Goal: Task Accomplishment & Management: Complete application form

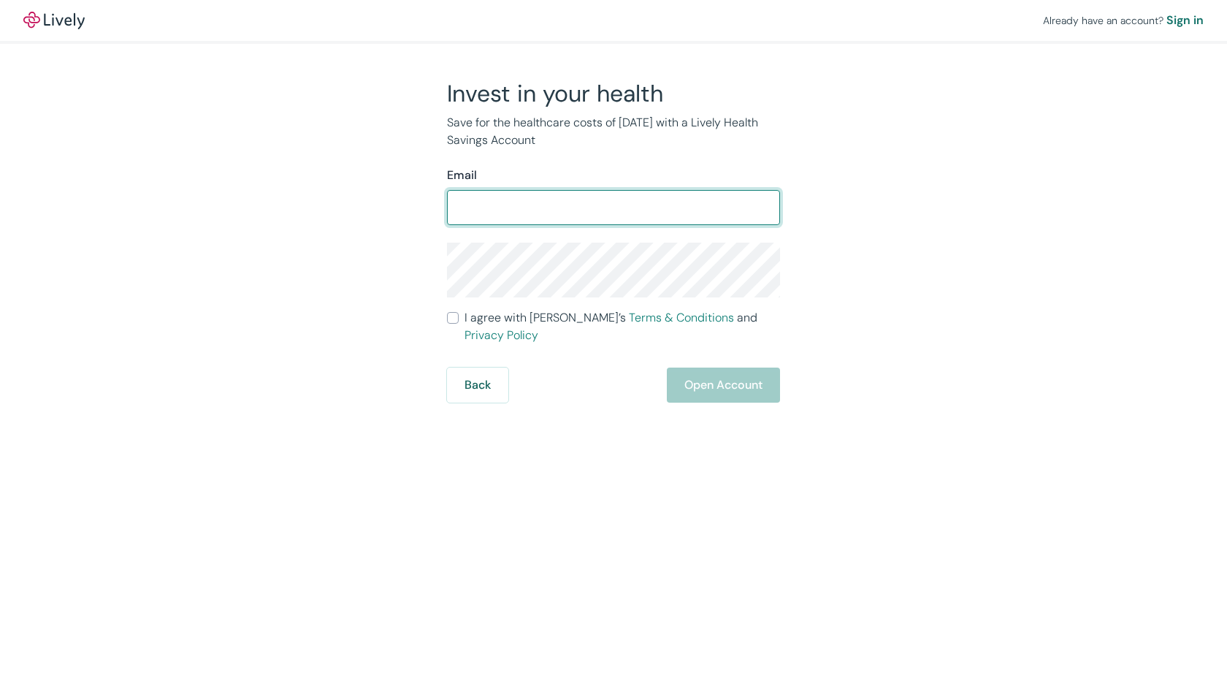
drag, startPoint x: 0, startPoint y: 0, endPoint x: 587, endPoint y: 197, distance: 619.4
click at [587, 197] on input "Email" at bounding box center [613, 207] width 333 height 29
type input "[PERSON_NAME][EMAIL_ADDRESS][DOMAIN_NAME]"
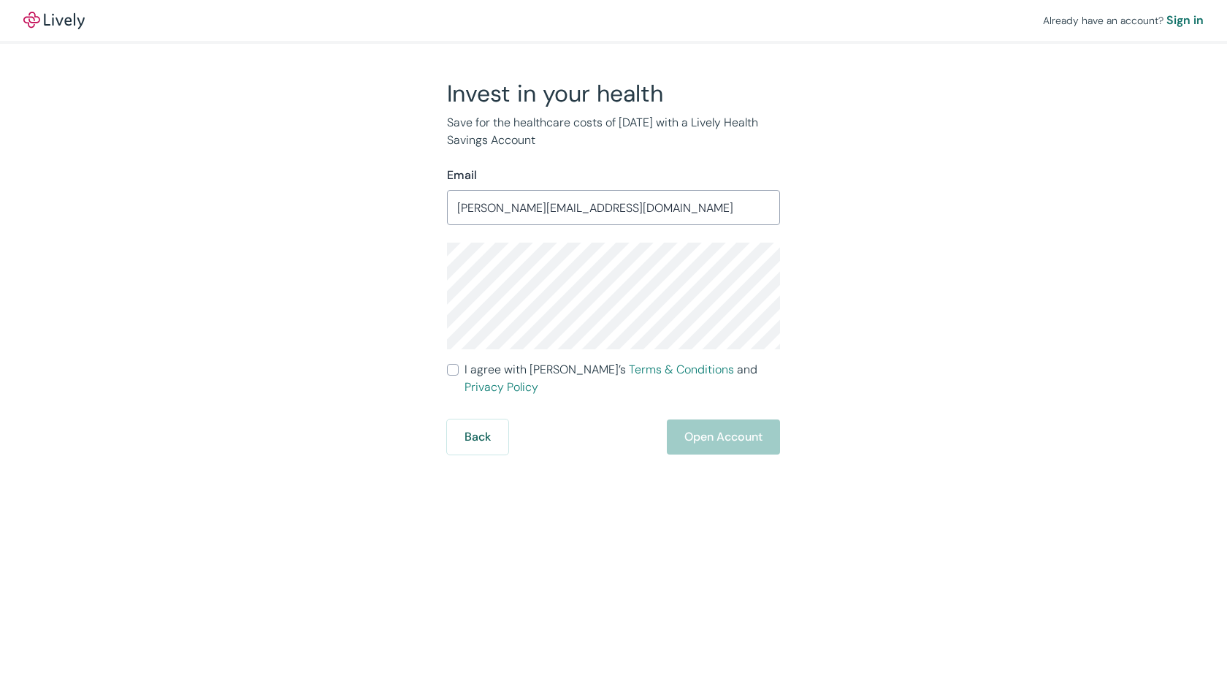
click at [446, 371] on div "Invest in your health Save for the healthcare costs of [DATE] with a Lively Hea…" at bounding box center [605, 267] width 351 height 376
click at [454, 371] on input "I agree with Lively’s Terms & Conditions and Privacy Policy" at bounding box center [453, 370] width 12 height 12
checkbox input "true"
click at [703, 419] on button "Open Account" at bounding box center [723, 436] width 113 height 35
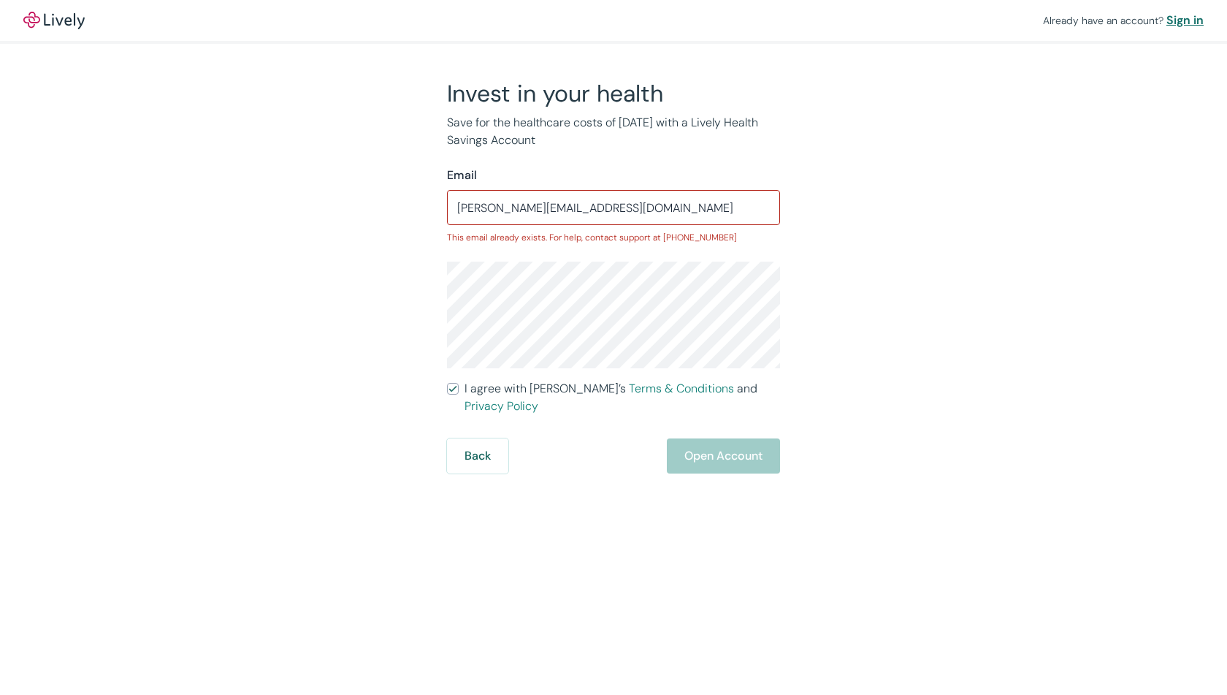
click at [1183, 23] on div "Sign in" at bounding box center [1185, 21] width 37 height 18
